Goal: Task Accomplishment & Management: Use online tool/utility

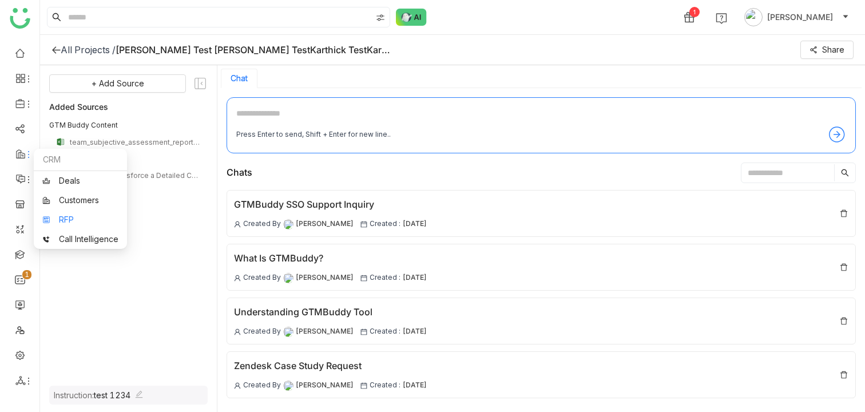
click at [66, 216] on link "RFP" at bounding box center [80, 220] width 76 height 8
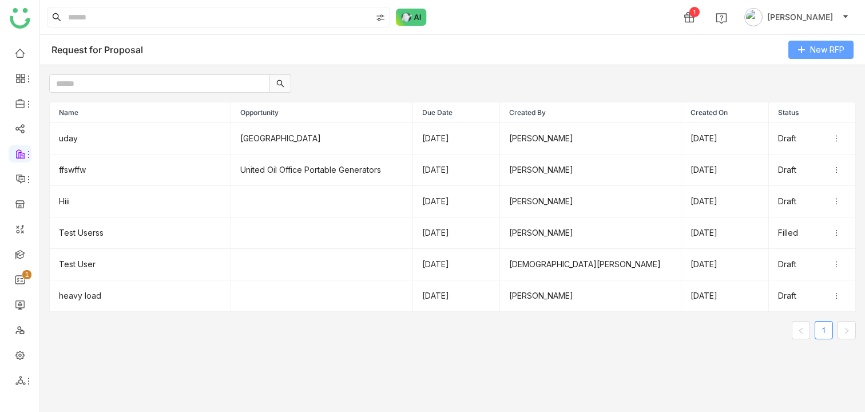
click at [828, 50] on span "New RFP" at bounding box center [827, 49] width 34 height 13
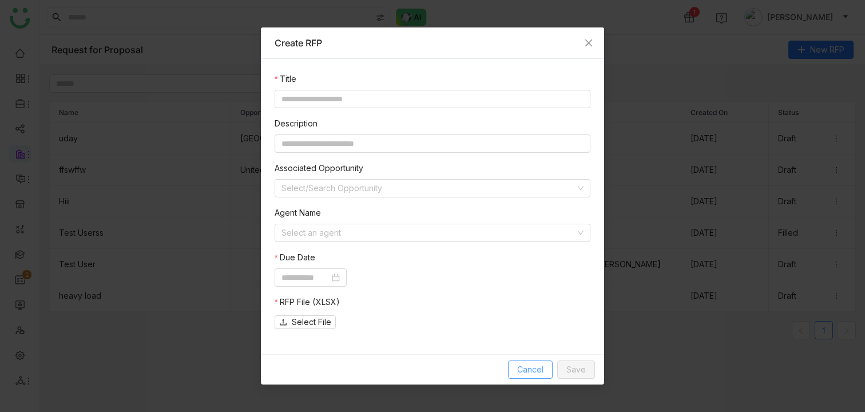
click at [525, 367] on span "Cancel" at bounding box center [530, 369] width 26 height 13
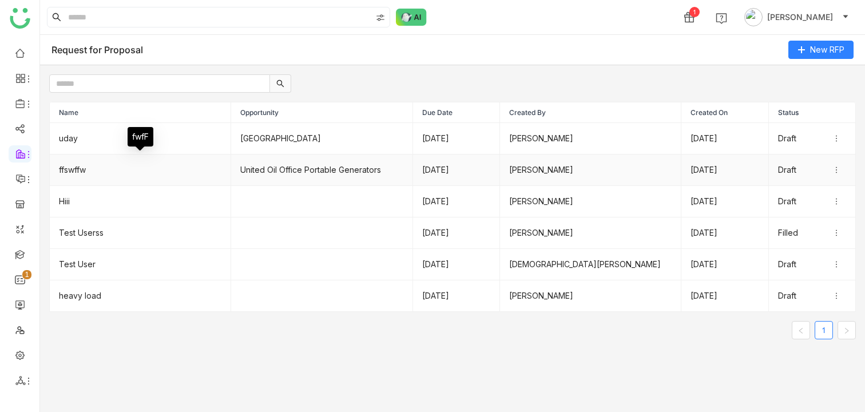
click at [140, 172] on td "ffswffw" at bounding box center [140, 170] width 181 height 31
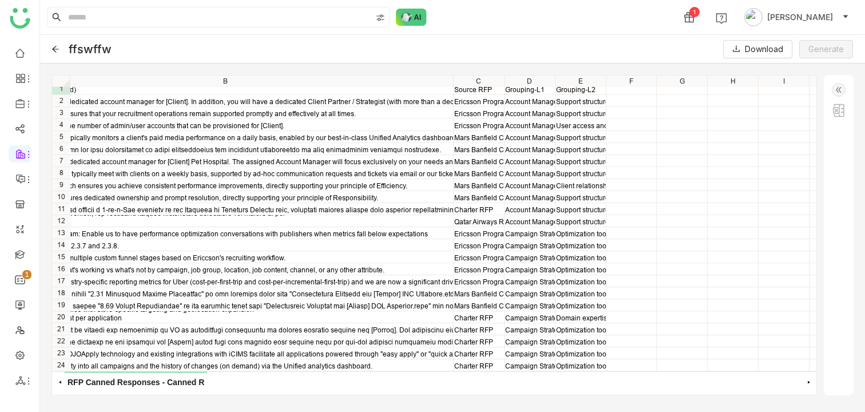
scroll to position [5, 0]
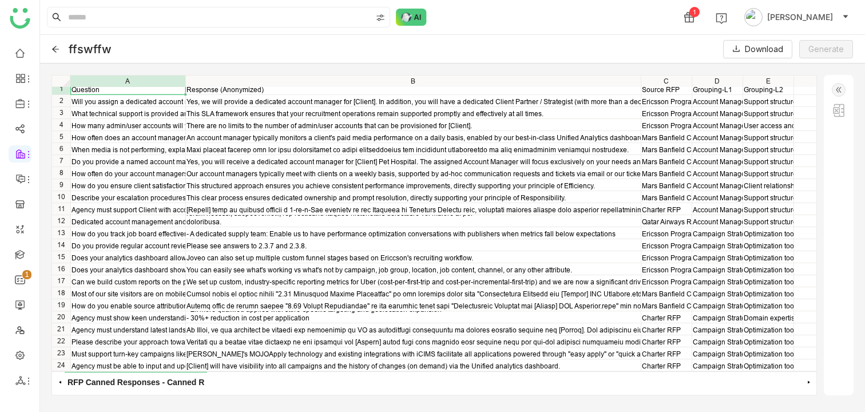
click at [838, 95] on img at bounding box center [839, 90] width 14 height 14
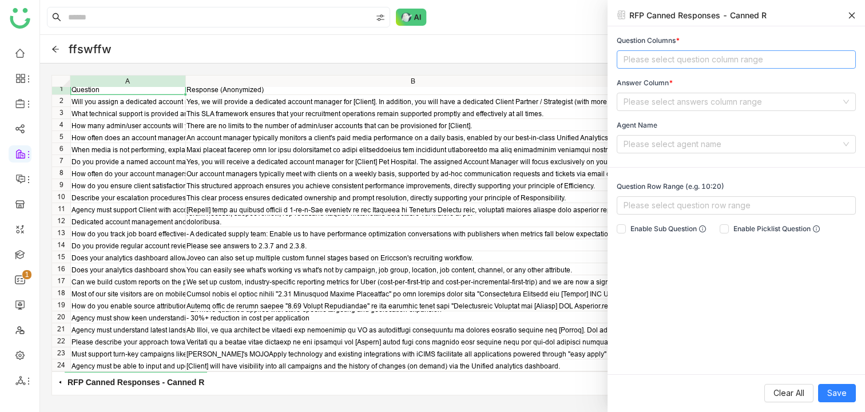
click at [674, 57] on nz-select-top-control "Please select question column range" at bounding box center [736, 59] width 239 height 18
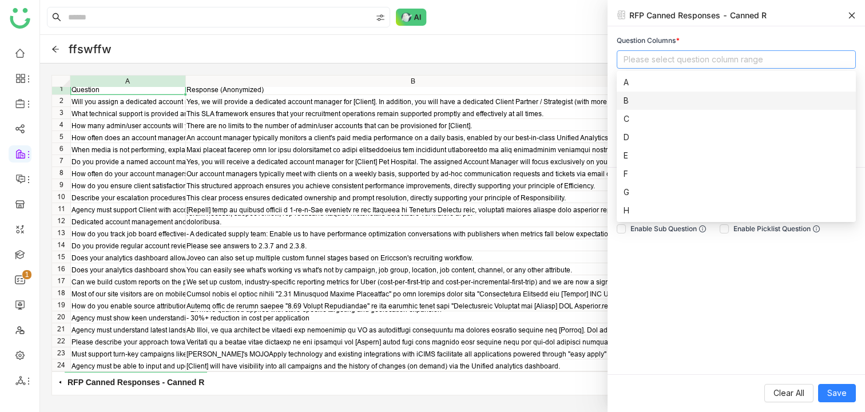
click at [717, 25] on div "RFP Canned Responses - Canned R" at bounding box center [737, 17] width 258 height 17
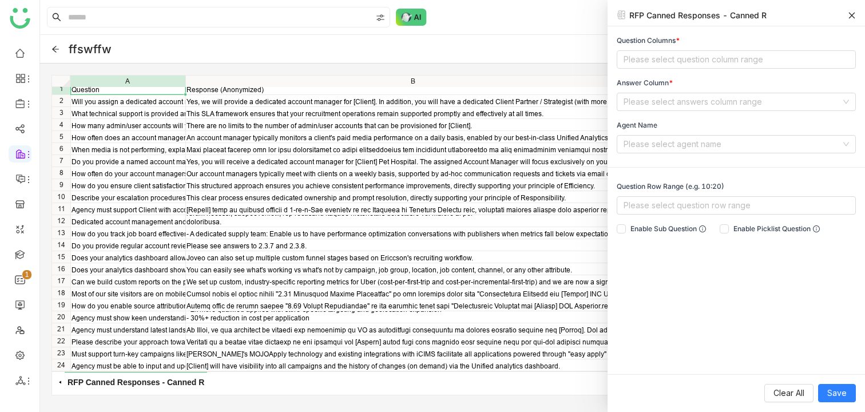
click at [486, 54] on div "ffswffw Download Generate" at bounding box center [452, 49] width 825 height 29
click at [859, 10] on div "RFP Canned Responses - Canned R" at bounding box center [737, 17] width 258 height 17
click at [854, 12] on icon at bounding box center [852, 15] width 8 height 8
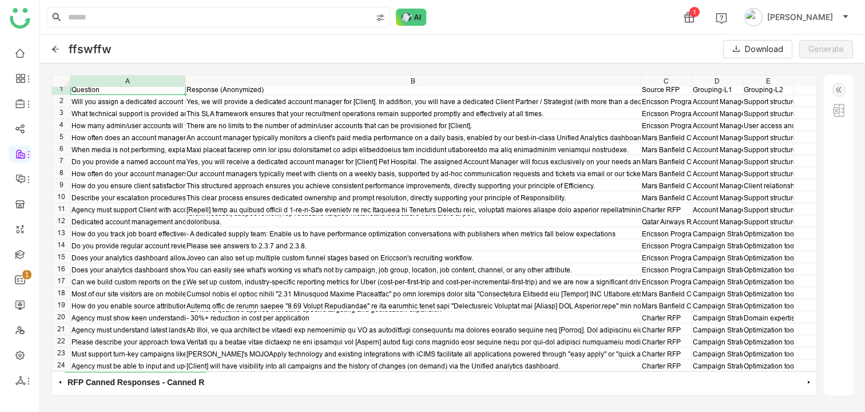
click at [844, 83] on img at bounding box center [839, 90] width 14 height 14
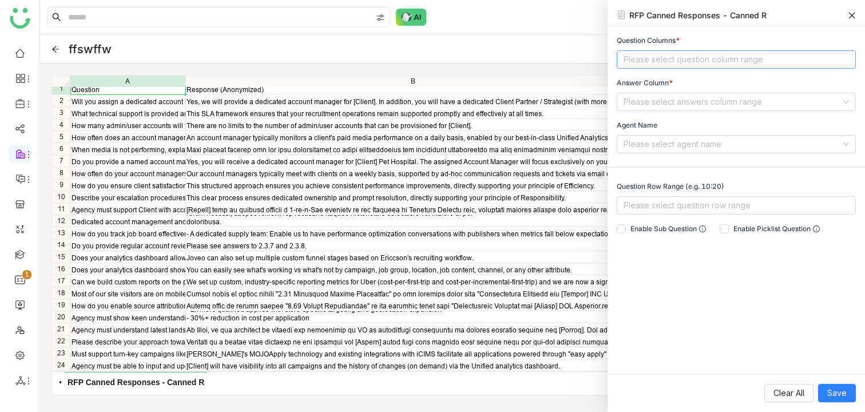
click at [677, 64] on nz-select-top-control "Please select question column range" at bounding box center [736, 59] width 239 height 18
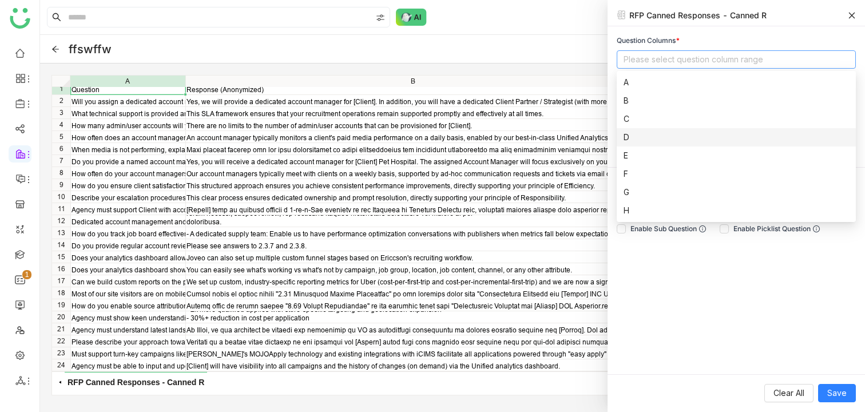
click at [553, 23] on div "1 [PERSON_NAME]" at bounding box center [452, 17] width 825 height 34
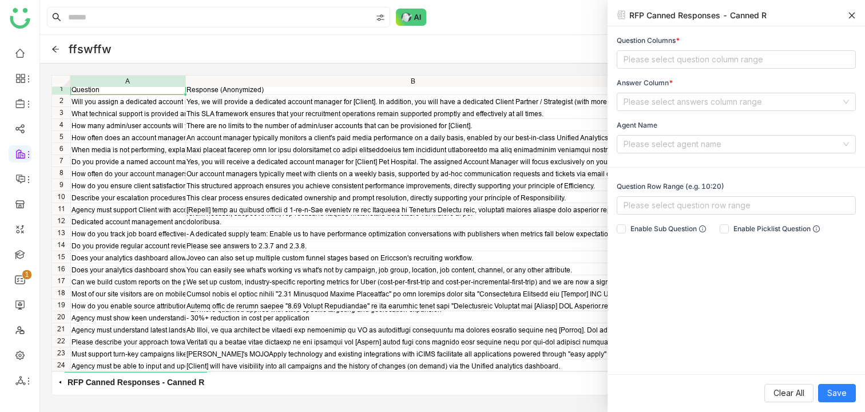
click at [584, 56] on div "ffswffw Download Generate" at bounding box center [452, 49] width 825 height 29
click at [849, 11] on icon at bounding box center [852, 15] width 8 height 8
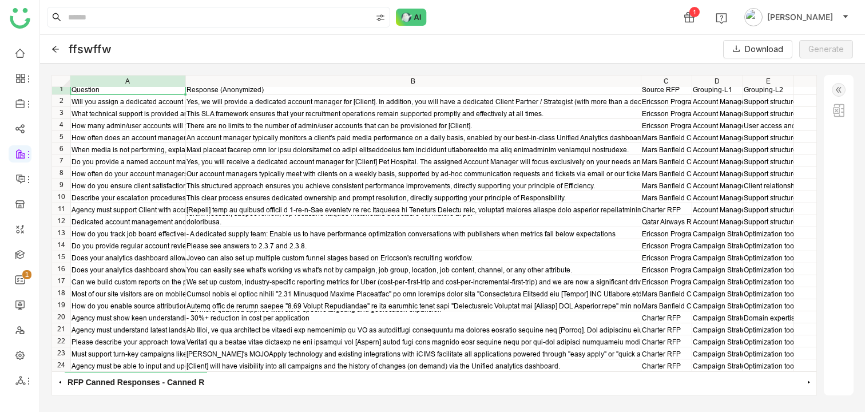
click at [55, 48] on icon at bounding box center [56, 49] width 8 height 8
